Goal: Task Accomplishment & Management: Manage account settings

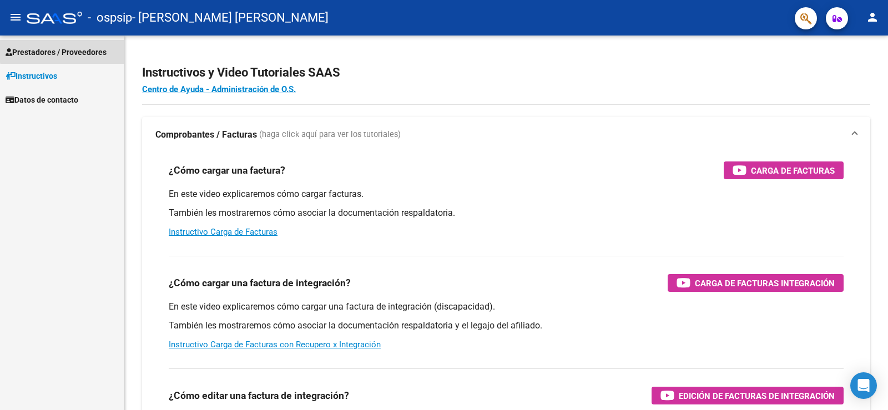
click at [70, 50] on span "Prestadores / Proveedores" at bounding box center [56, 52] width 101 height 12
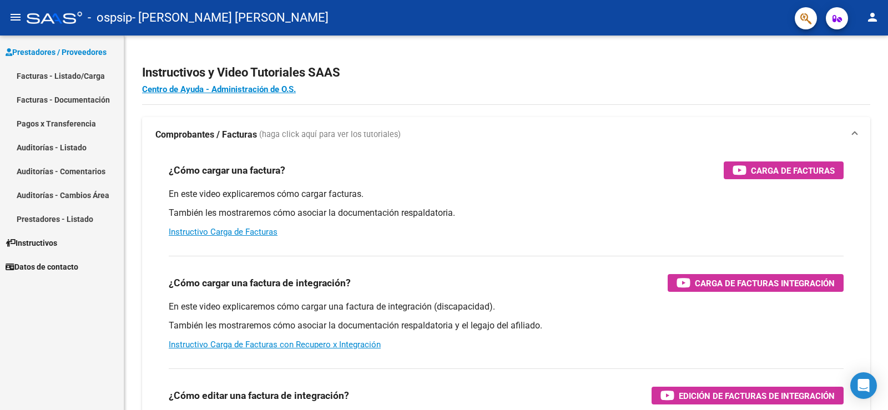
click at [70, 73] on link "Facturas - Listado/Carga" at bounding box center [62, 76] width 124 height 24
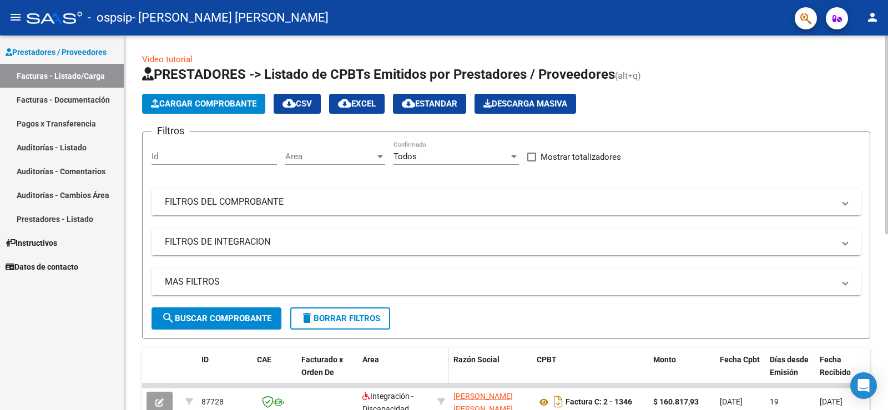
scroll to position [55, 0]
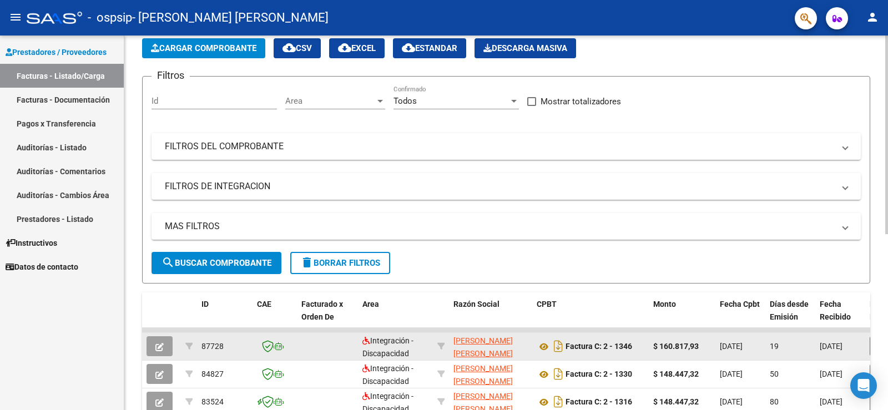
click at [766, 347] on datatable-body-cell "19" at bounding box center [790, 346] width 50 height 27
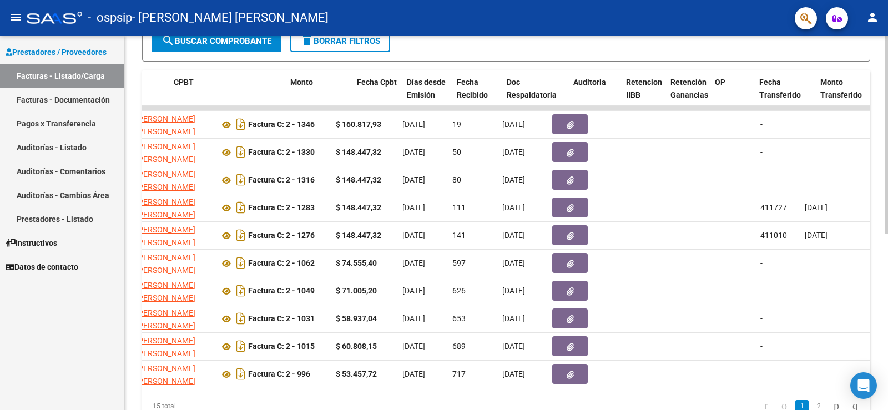
scroll to position [0, 363]
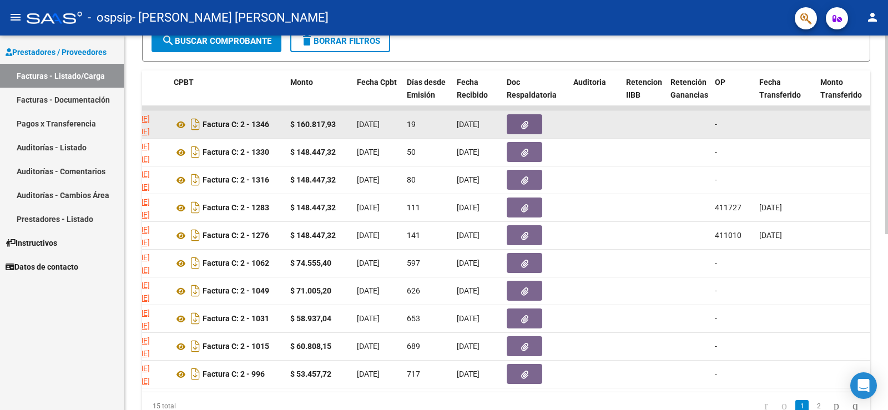
click at [528, 122] on button "button" at bounding box center [525, 124] width 36 height 20
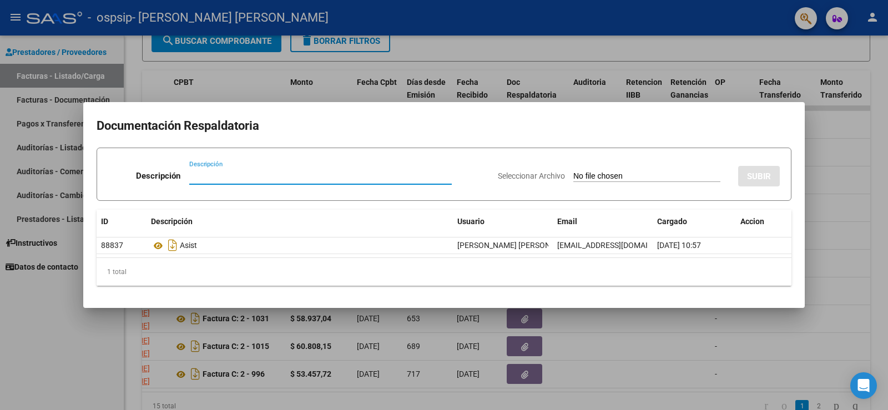
click at [202, 173] on input "Descripción" at bounding box center [320, 176] width 262 height 10
type input "nota de creditp"
click at [573, 172] on input "Seleccionar Archivo" at bounding box center [646, 176] width 147 height 11
type input "C:\fakepath\27264715089_013_00002_00000142.pdf"
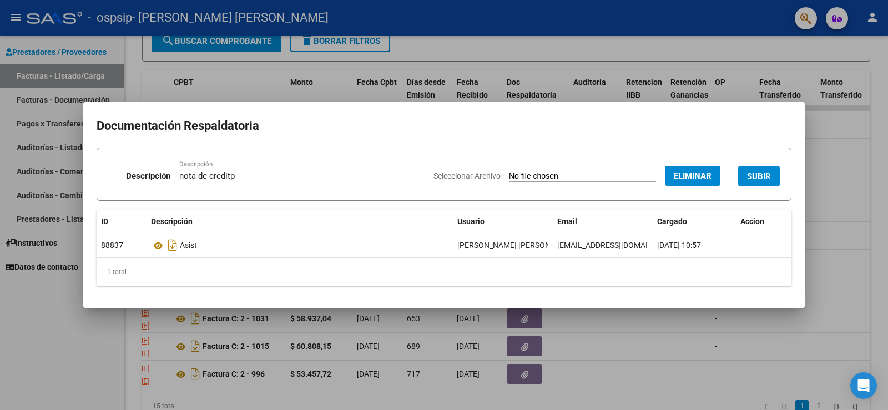
click at [755, 175] on span "SUBIR" at bounding box center [759, 176] width 24 height 10
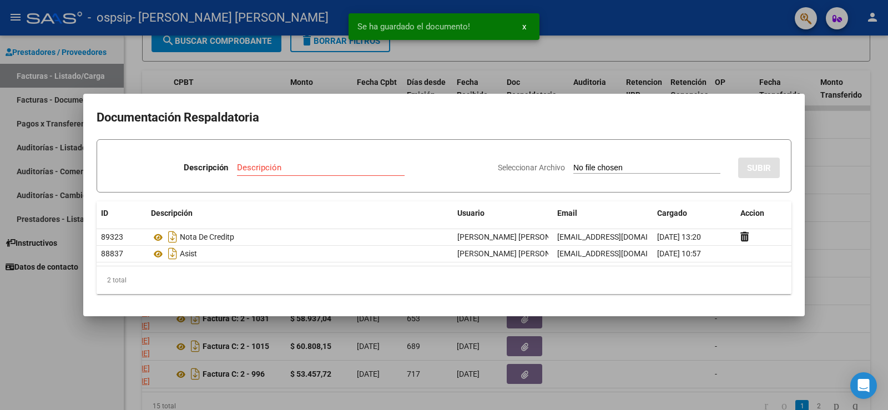
click at [251, 166] on input "Descripción" at bounding box center [321, 168] width 168 height 10
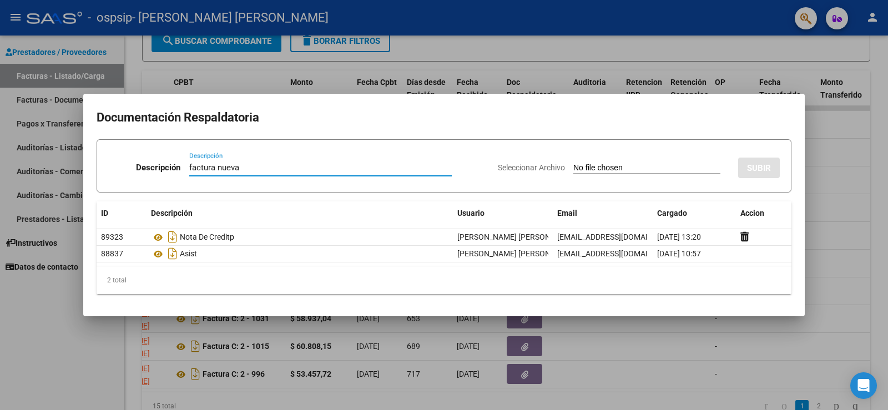
type input "factura nueva"
click at [591, 166] on input "Seleccionar Archivo" at bounding box center [646, 168] width 147 height 11
type input "C:\fakepath\27264715089_011_00002_00001350ok ok.pdf"
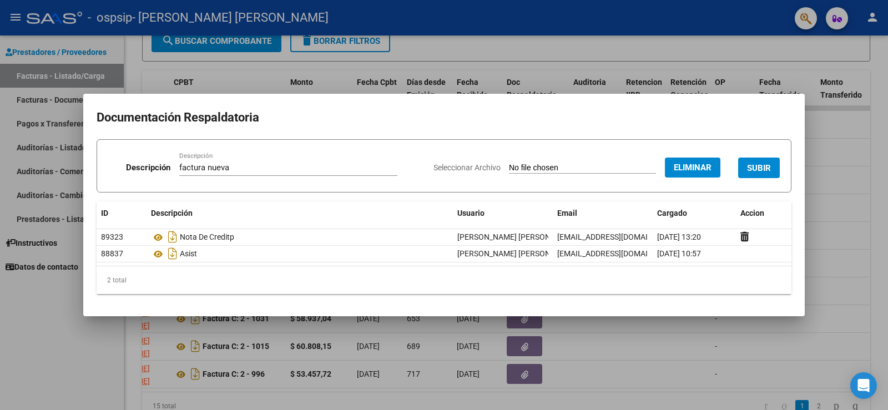
click at [759, 165] on span "SUBIR" at bounding box center [759, 168] width 24 height 10
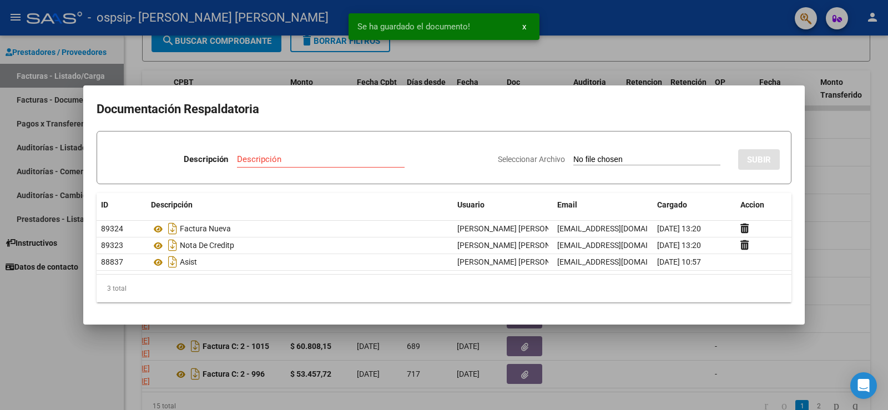
click at [843, 238] on div at bounding box center [444, 205] width 888 height 410
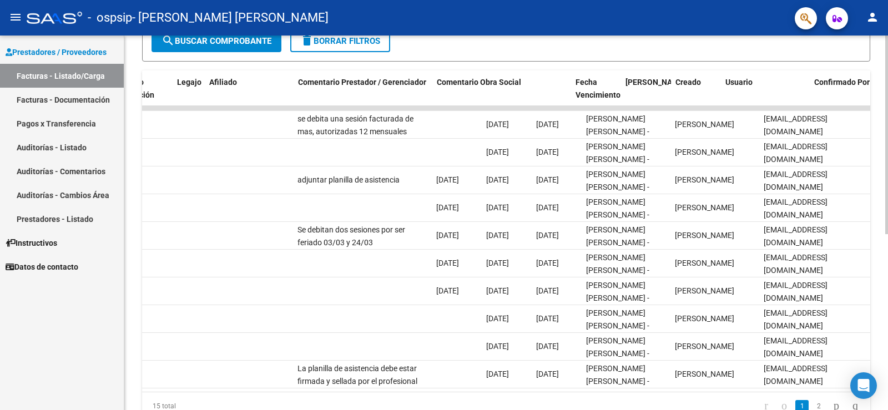
scroll to position [0, 1472]
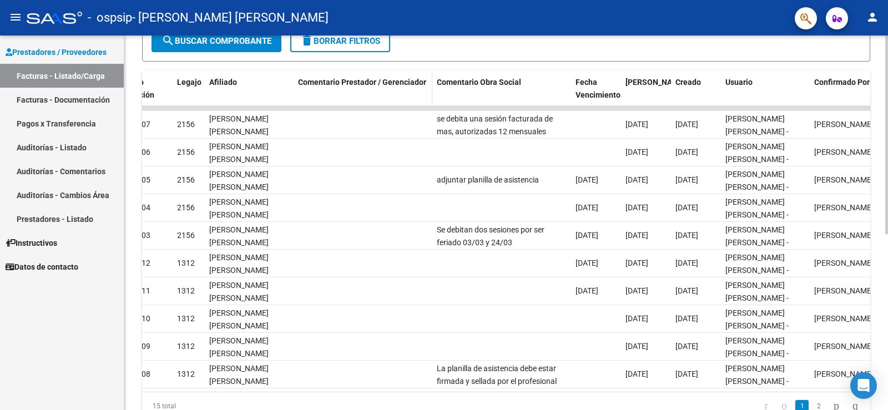
click at [358, 81] on span "Comentario Prestador / Gerenciador" at bounding box center [362, 82] width 128 height 9
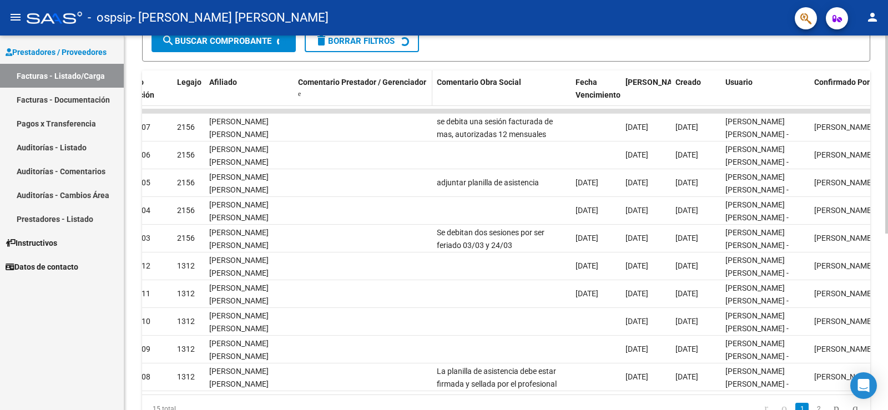
scroll to position [279, 0]
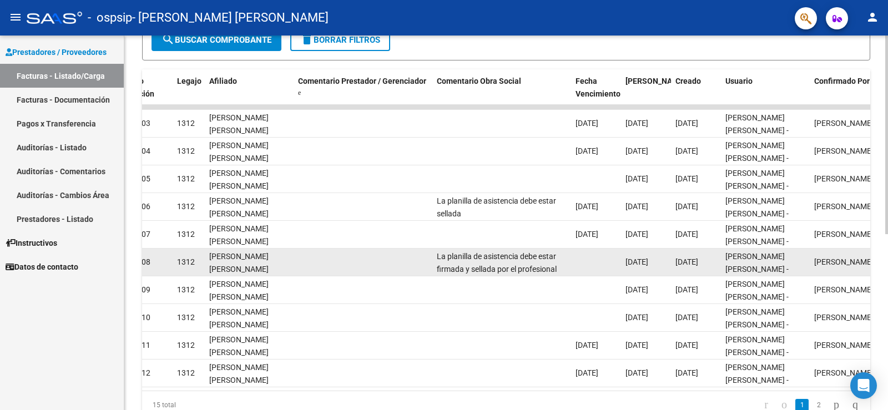
click at [389, 265] on datatable-body-cell at bounding box center [362, 262] width 139 height 27
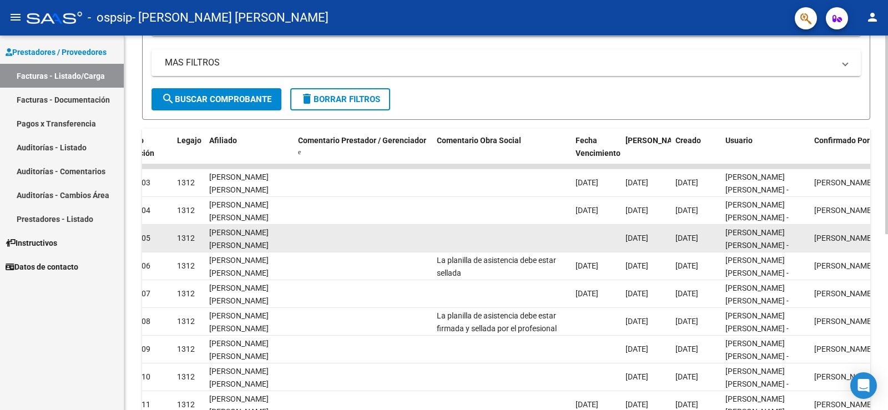
scroll to position [223, 0]
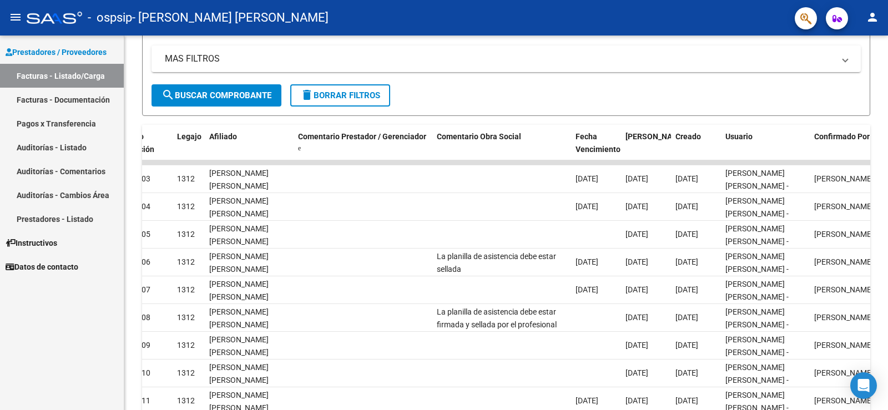
click at [88, 169] on link "Auditorías - Comentarios" at bounding box center [62, 171] width 124 height 24
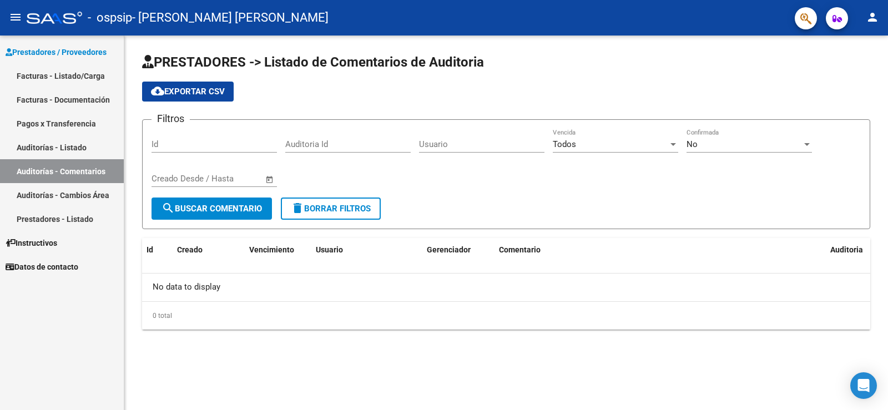
click at [50, 72] on link "Facturas - Listado/Carga" at bounding box center [62, 76] width 124 height 24
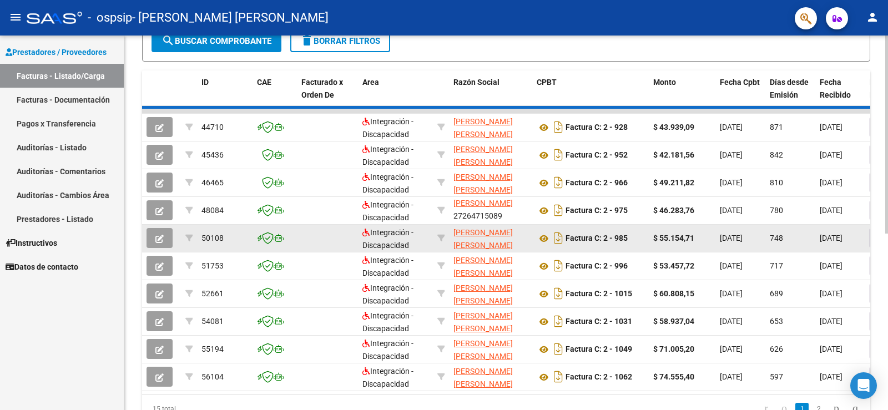
scroll to position [333, 0]
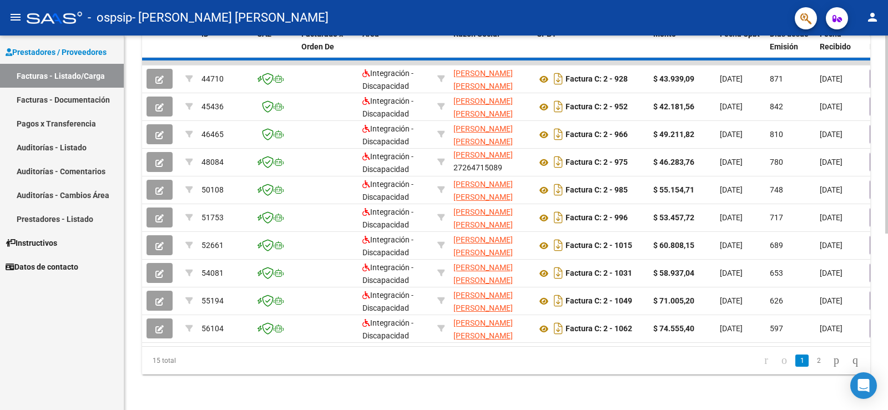
click at [812, 360] on link "2" at bounding box center [818, 361] width 13 height 12
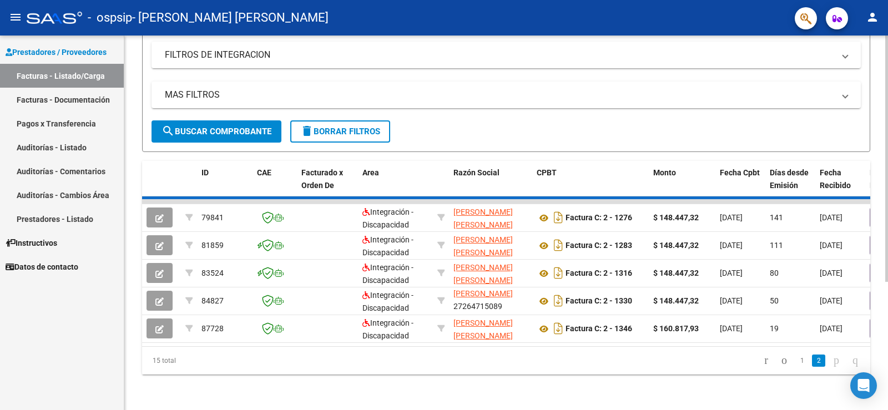
scroll to position [195, 0]
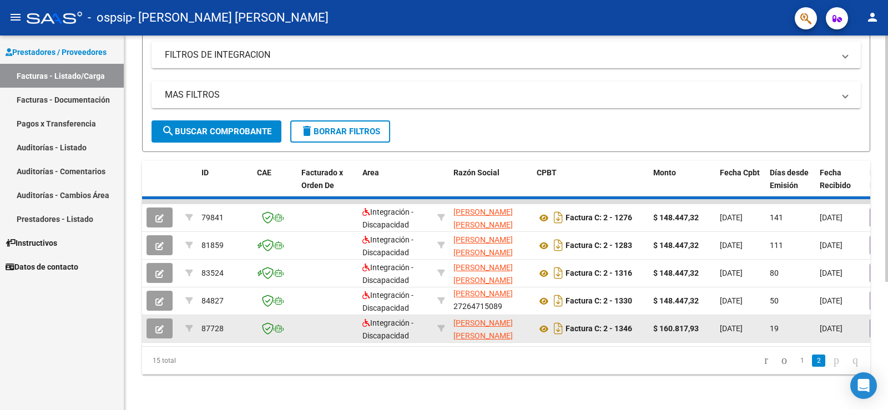
click at [674, 324] on strong "$ 160.817,93" at bounding box center [675, 328] width 45 height 9
click at [802, 322] on div "19" at bounding box center [790, 328] width 41 height 13
